Goal: Answer question/provide support

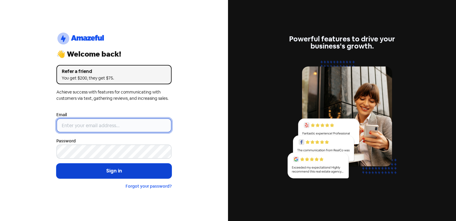
type input "[EMAIL_ADDRESS][DOMAIN_NAME]"
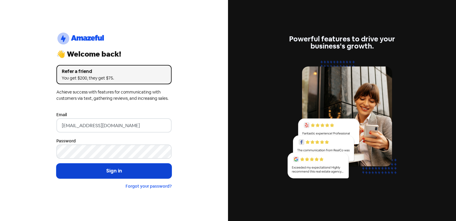
click at [103, 172] on button "Sign in" at bounding box center [113, 170] width 115 height 15
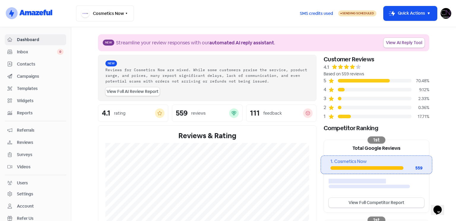
scroll to position [143, 0]
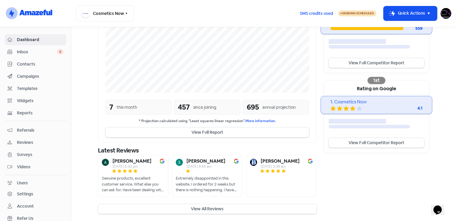
click at [227, 204] on button "View All Reviews" at bounding box center [207, 209] width 219 height 10
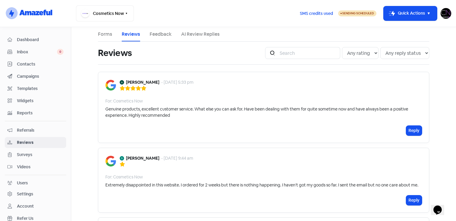
click at [106, 106] on div "Genuine products, excellent customer service. What else you can ask for. Have b…" at bounding box center [263, 112] width 317 height 12
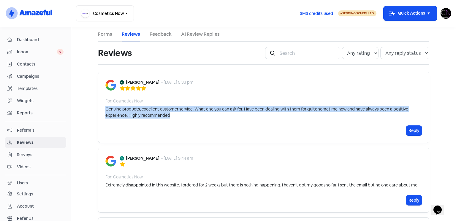
drag, startPoint x: 106, startPoint y: 106, endPoint x: 182, endPoint y: 116, distance: 76.6
click at [182, 116] on div "Genuine products, excellent customer service. What else you can ask for. Have b…" at bounding box center [263, 112] width 317 height 12
copy div "Genuine products, excellent customer service. What else you can ask for. Have b…"
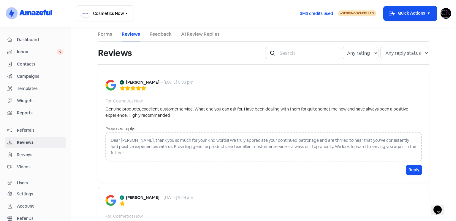
click at [125, 141] on div "Dear Asif, thank you so much for your kind words! We truly appreciate your cont…" at bounding box center [263, 146] width 317 height 29
click at [410, 165] on button "Reply" at bounding box center [415, 170] width 16 height 10
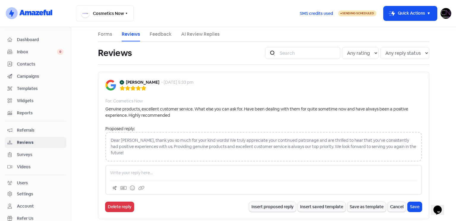
click at [50, 145] on link "Reviews" at bounding box center [36, 142] width 62 height 11
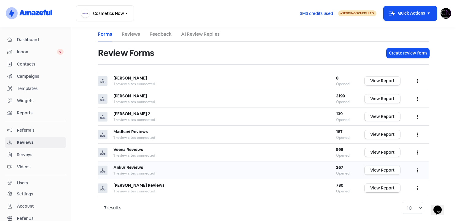
click at [374, 166] on link "View Report" at bounding box center [383, 170] width 36 height 9
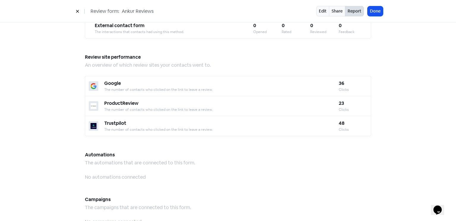
scroll to position [520, 0]
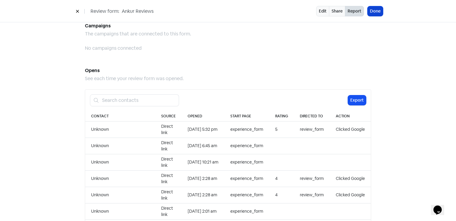
click at [373, 16] on button "Done" at bounding box center [375, 11] width 15 height 10
